Goal: Task Accomplishment & Management: Manage account settings

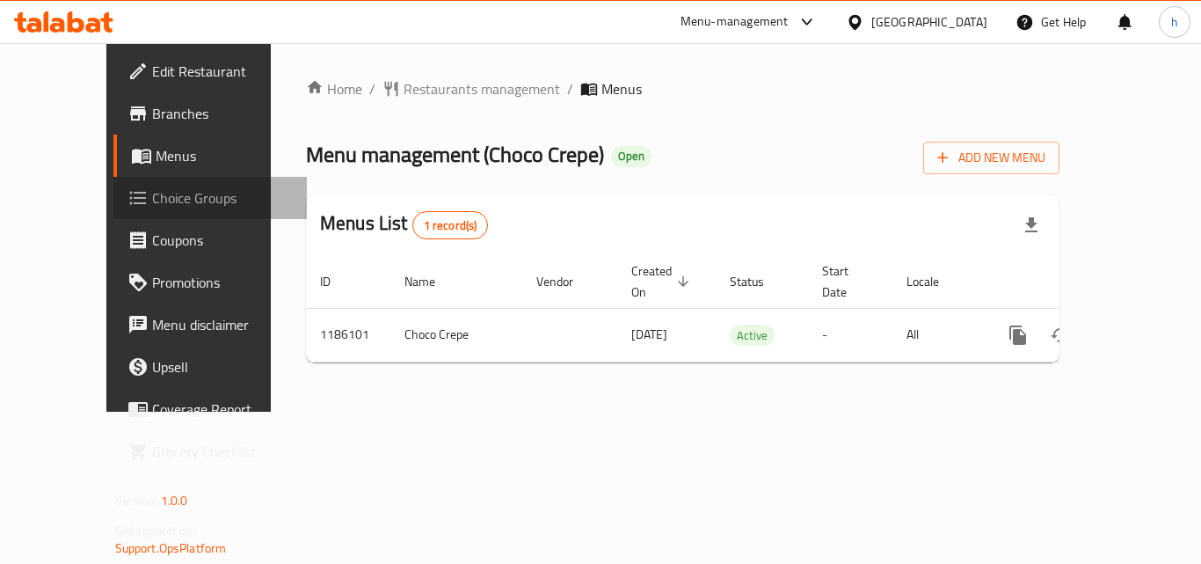
click at [152, 200] on span "Choice Groups" at bounding box center [222, 197] width 141 height 21
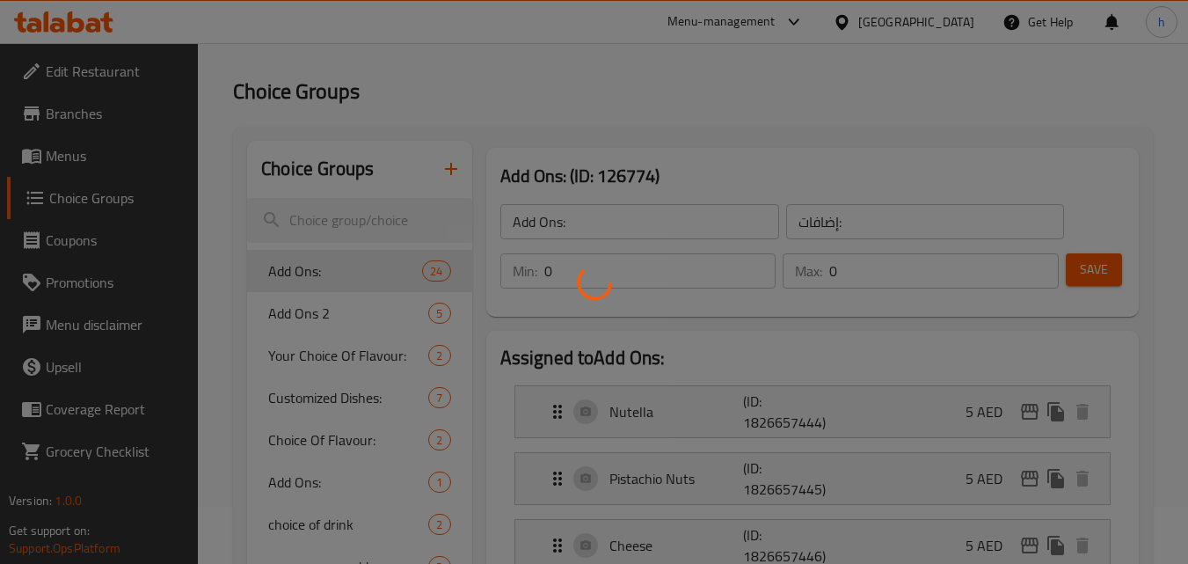
scroll to position [88, 0]
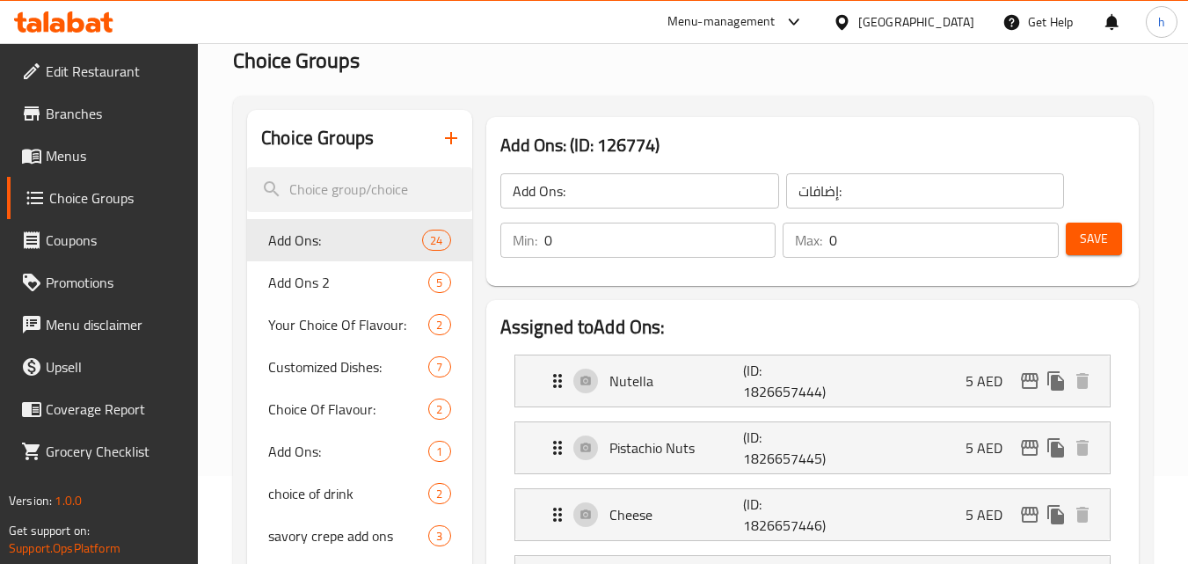
click at [329, 285] on span "Add Ons 2" at bounding box center [348, 282] width 160 height 21
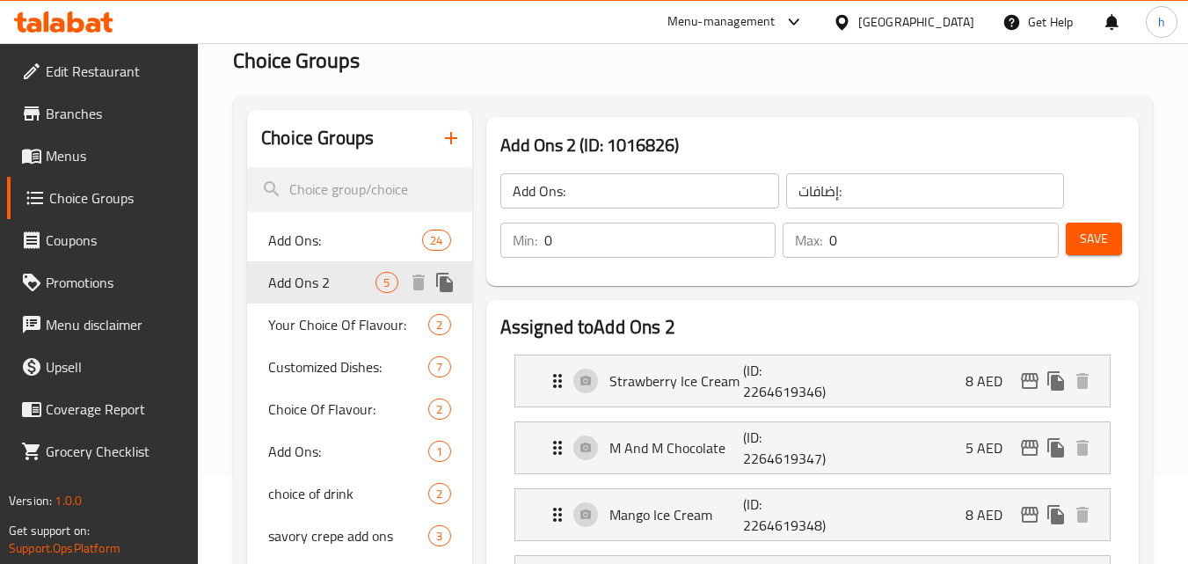
type input "Add Ons 2"
type input "إضافة أونس 2"
type input "5"
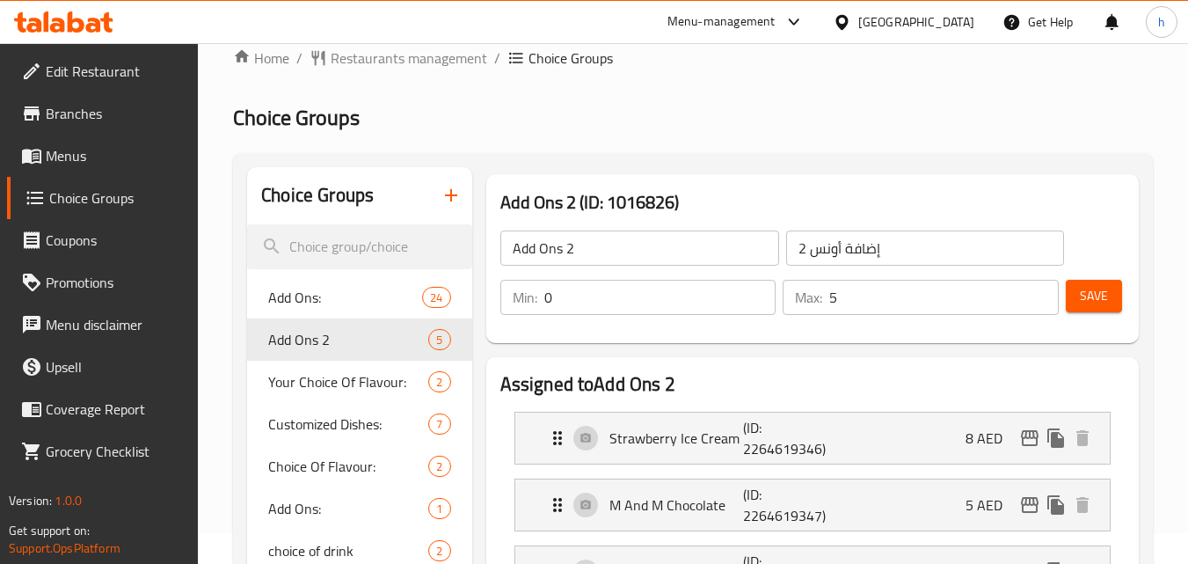
scroll to position [0, 0]
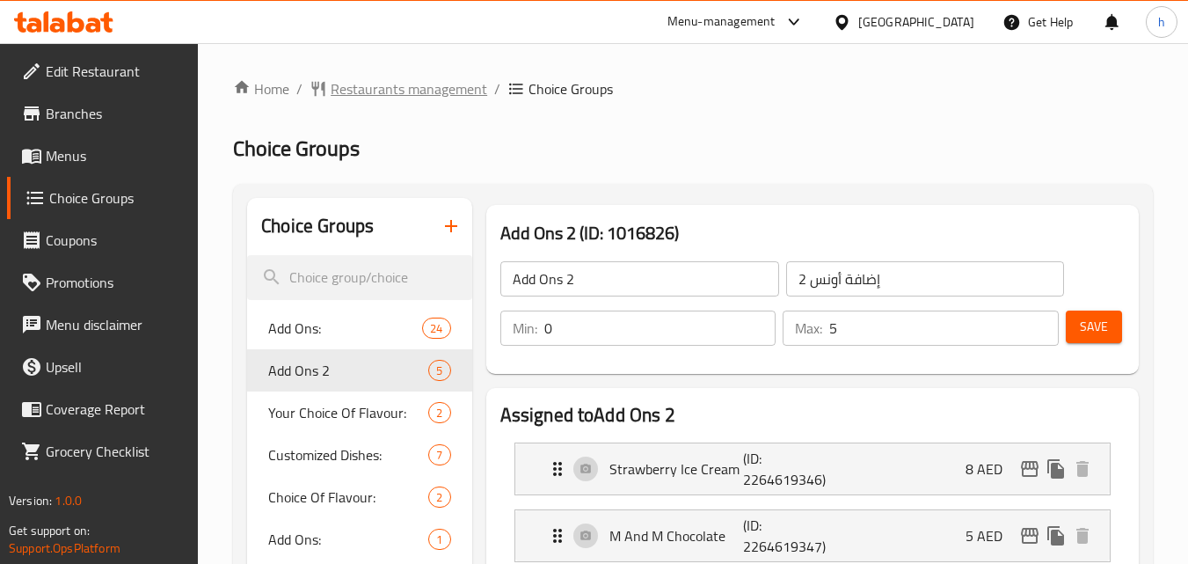
click at [425, 90] on span "Restaurants management" at bounding box center [409, 88] width 157 height 21
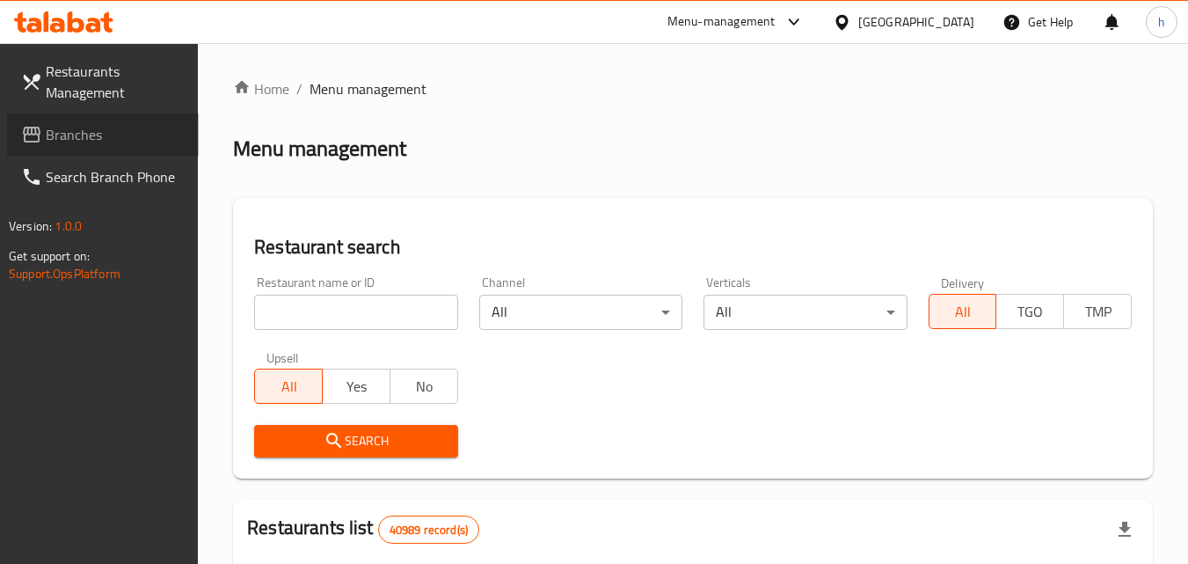
click at [87, 124] on span "Branches" at bounding box center [115, 134] width 139 height 21
